Goal: Information Seeking & Learning: Learn about a topic

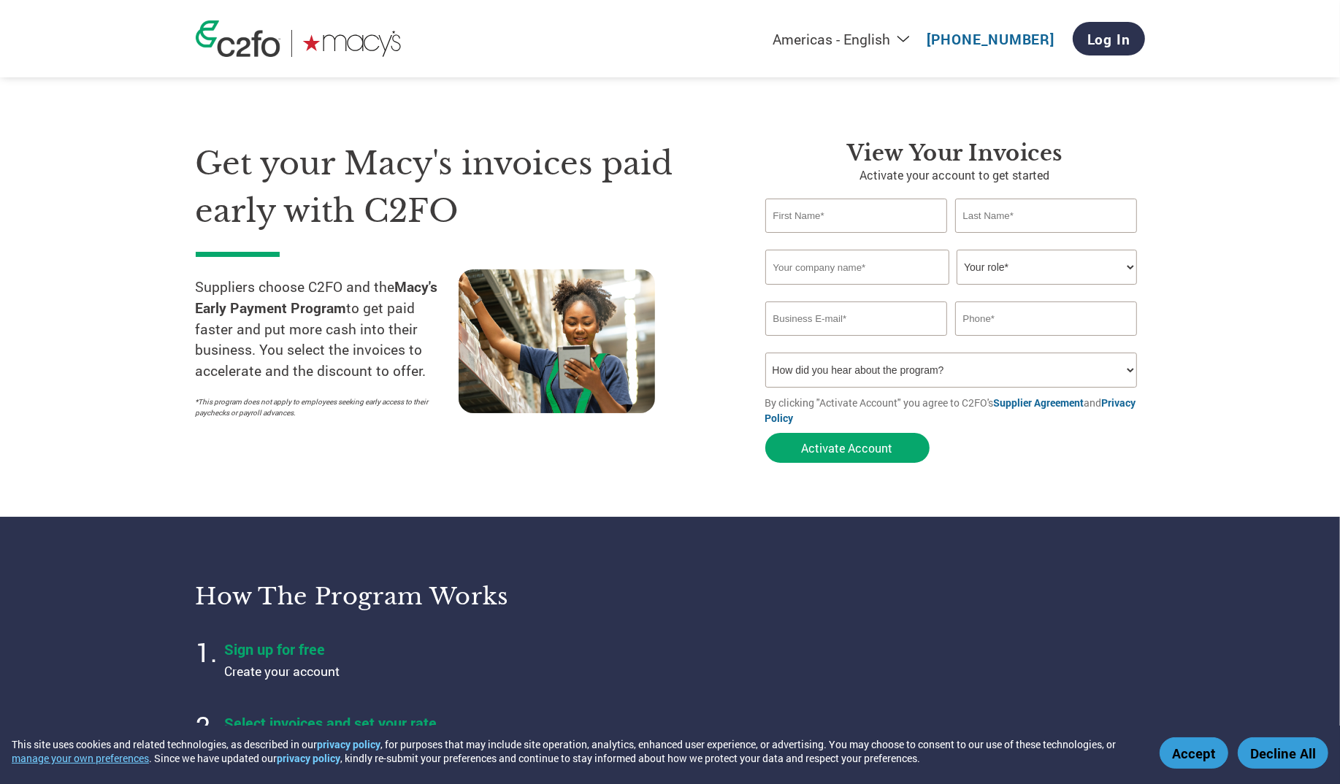
click at [249, 59] on div "Americas - English Américas - Español Américas - Português Amériques - Français…" at bounding box center [670, 38] width 971 height 77
click at [250, 50] on img at bounding box center [238, 38] width 85 height 37
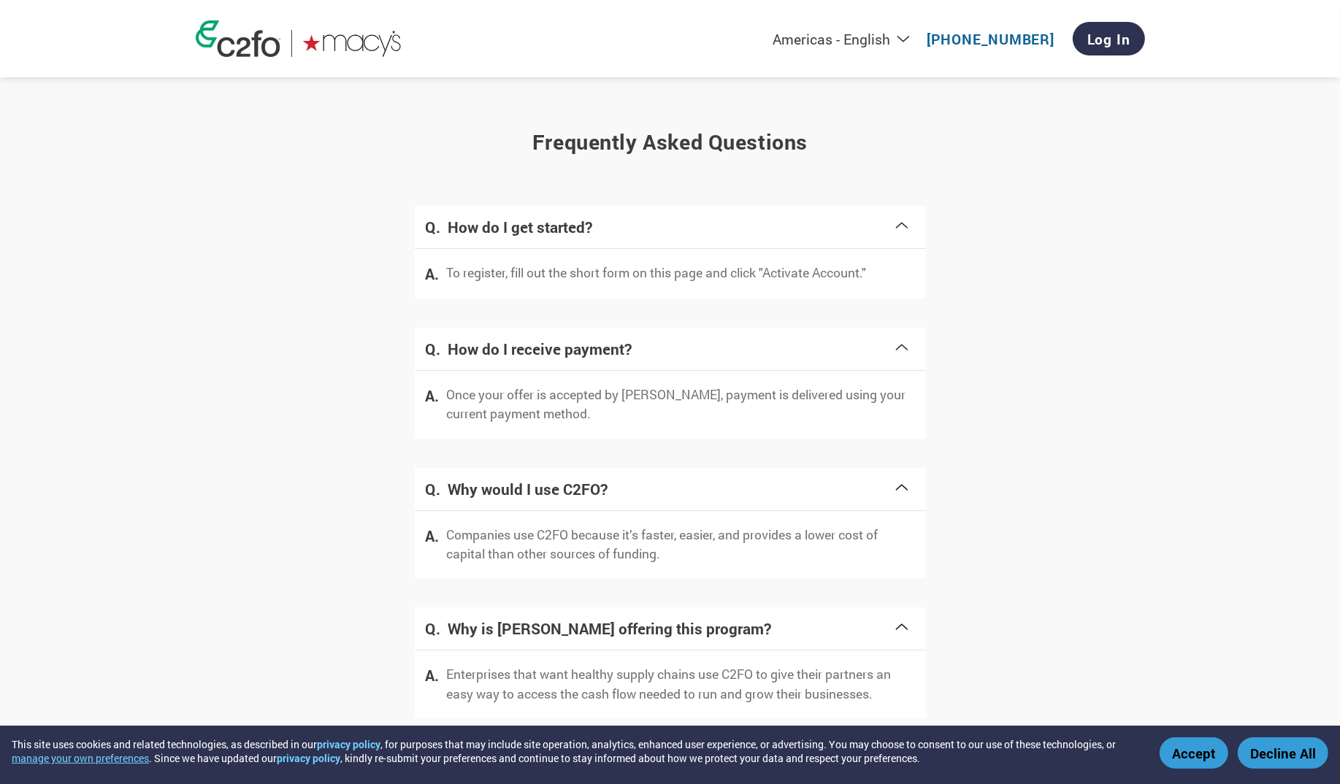
scroll to position [2707, 0]
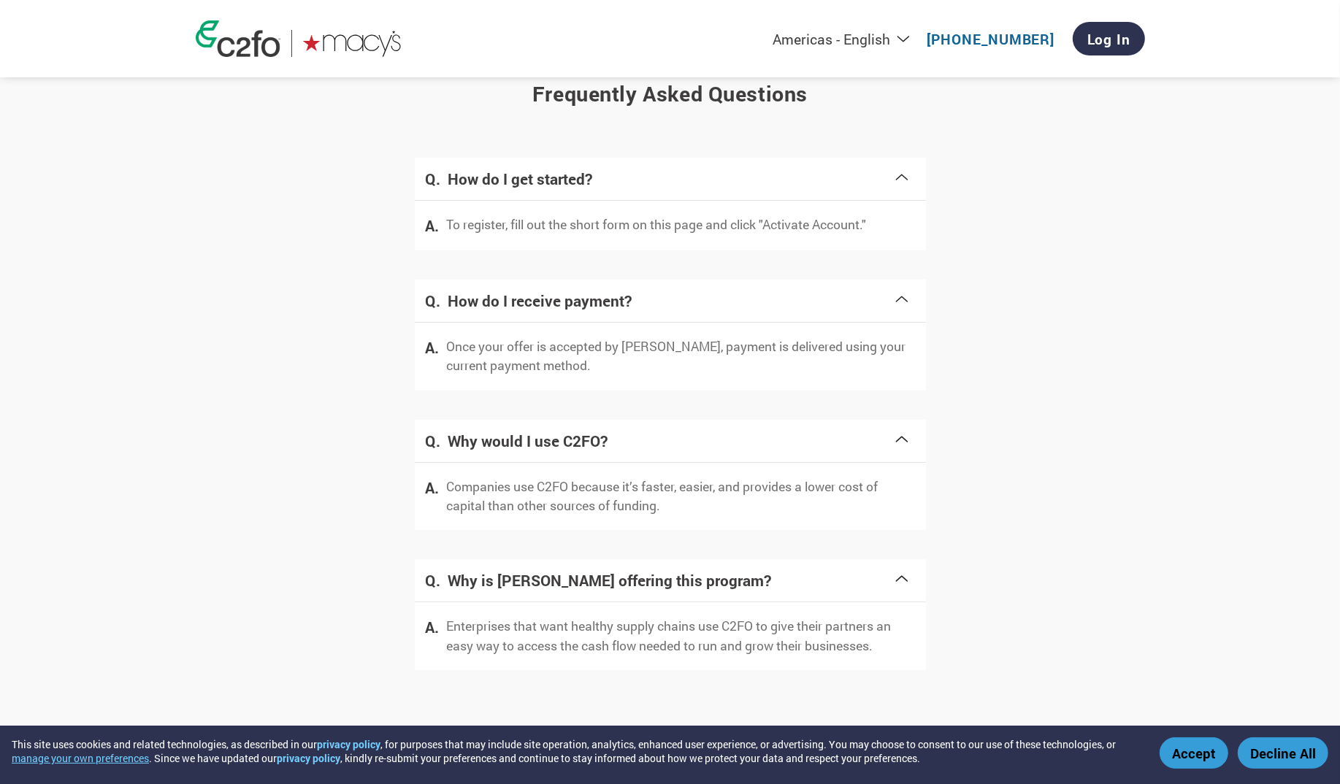
click at [871, 432] on h4 "Why would I use C2FO?" at bounding box center [670, 441] width 445 height 20
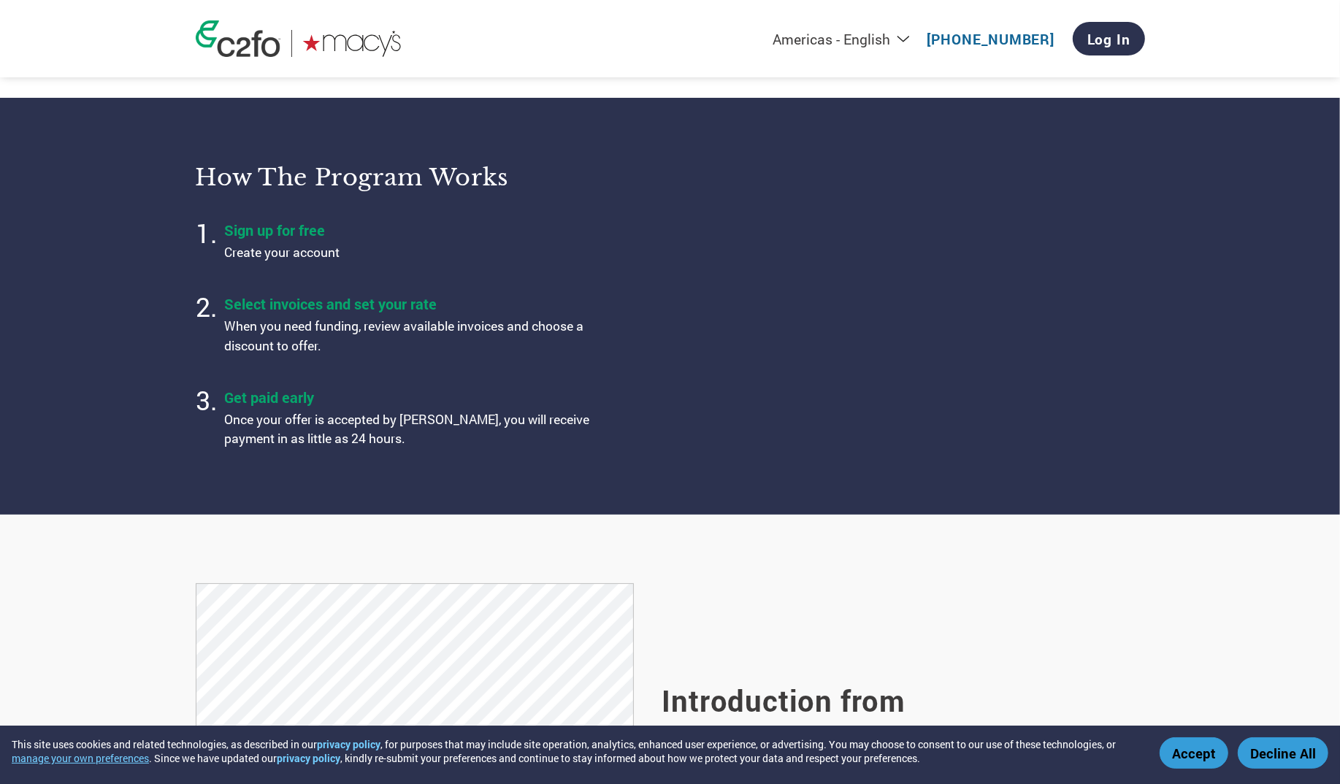
scroll to position [393, 0]
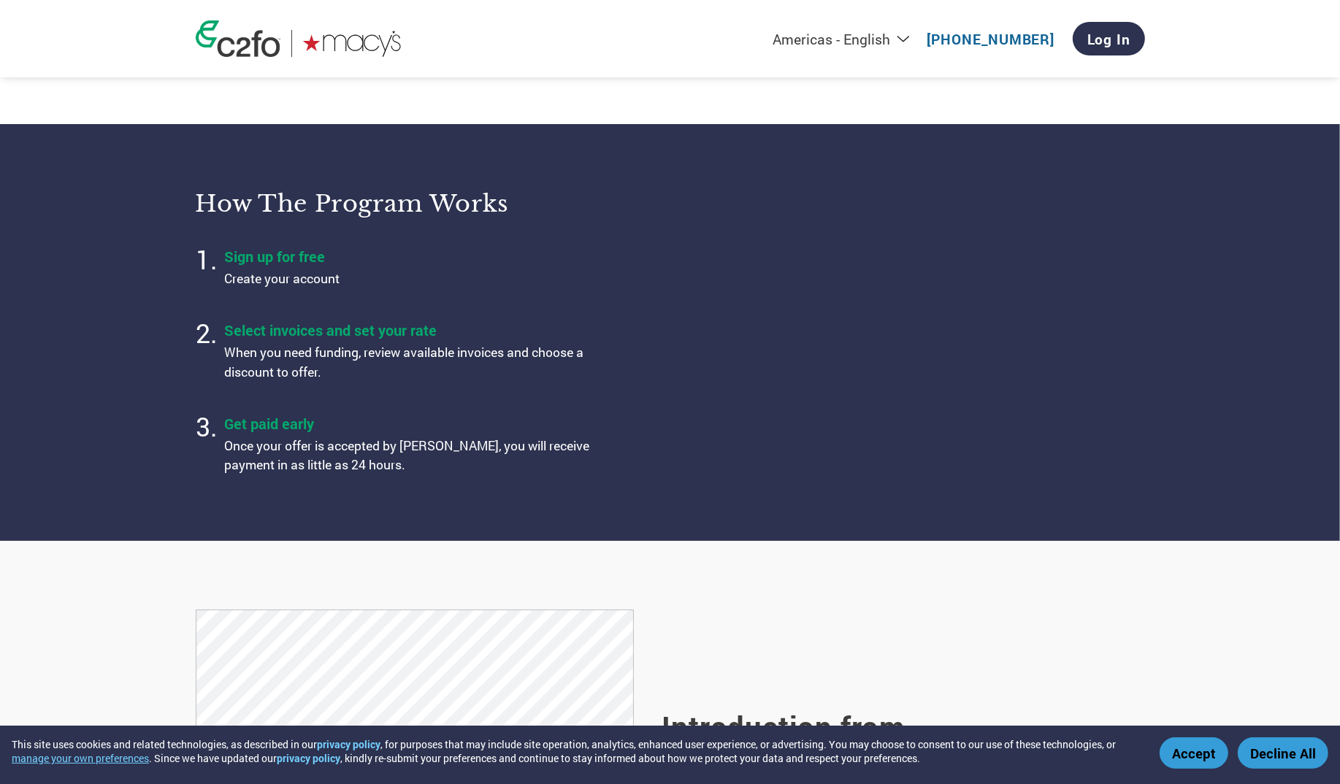
click at [254, 50] on img at bounding box center [238, 38] width 85 height 37
